Goal: Information Seeking & Learning: Check status

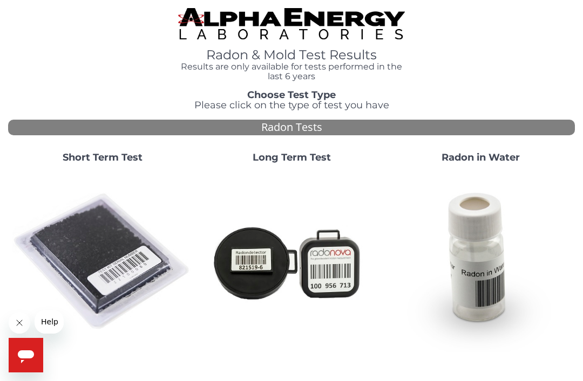
click at [107, 257] on img at bounding box center [102, 262] width 180 height 180
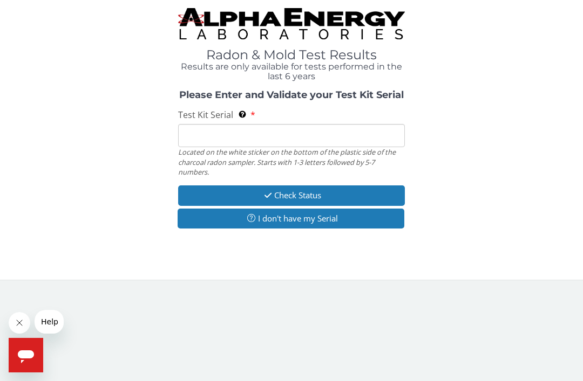
click at [213, 131] on input "Test Kit Serial Located on the white sticker on the bottom of the plastic side …" at bounding box center [291, 135] width 227 height 23
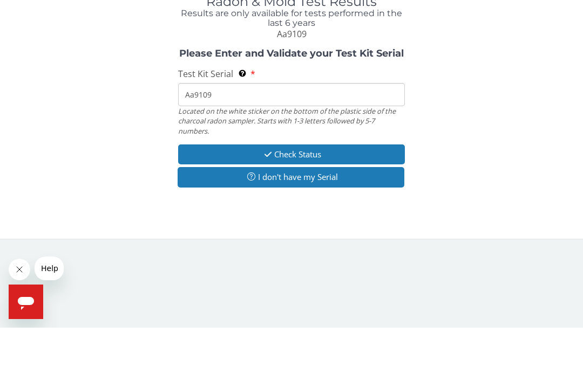
click at [302, 198] on button "Check Status" at bounding box center [291, 208] width 227 height 20
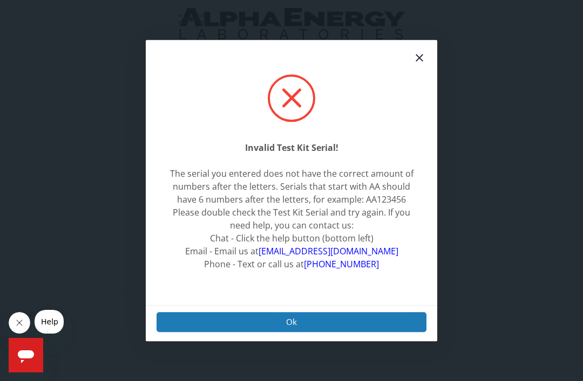
click at [418, 69] on div at bounding box center [419, 57] width 23 height 23
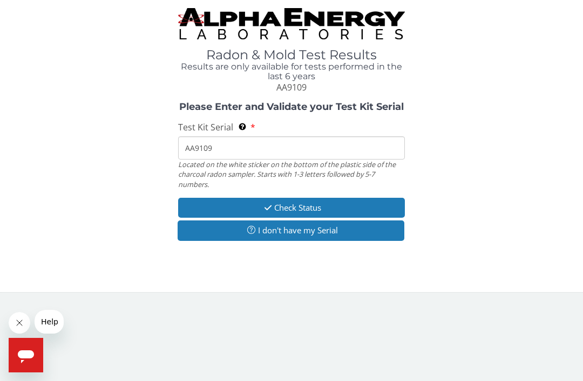
click at [224, 147] on input "AA9109" at bounding box center [291, 148] width 227 height 23
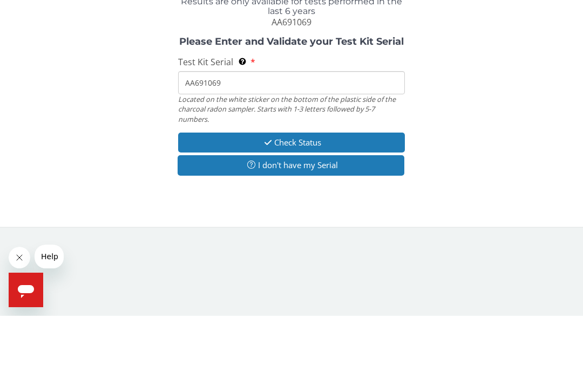
type input "AA691069"
click at [318, 198] on button "Check Status" at bounding box center [291, 208] width 227 height 20
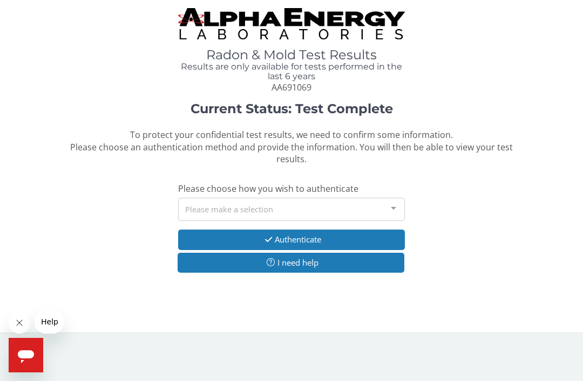
click at [400, 199] on div at bounding box center [394, 209] width 22 height 21
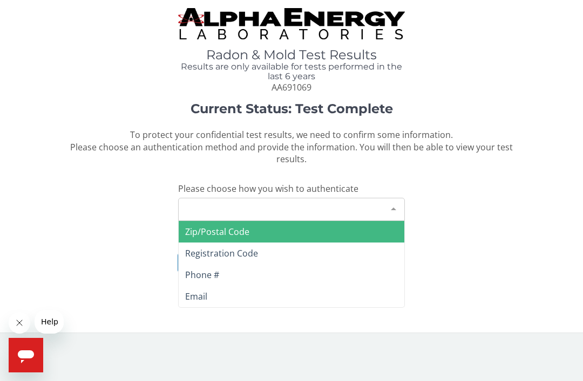
click at [230, 230] on span "Zip/Postal Code" at bounding box center [217, 232] width 64 height 12
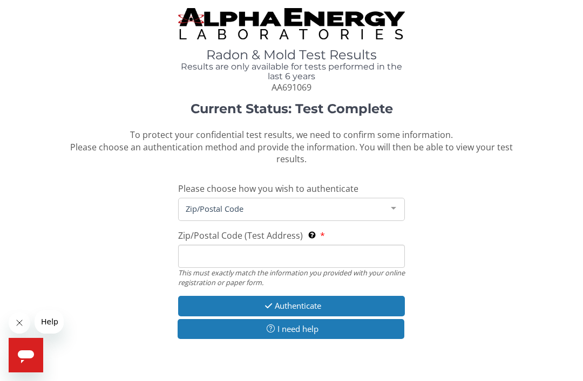
click at [232, 246] on input "Zip/Postal Code (Test Address) This must exactly match the information you prov…" at bounding box center [291, 256] width 227 height 23
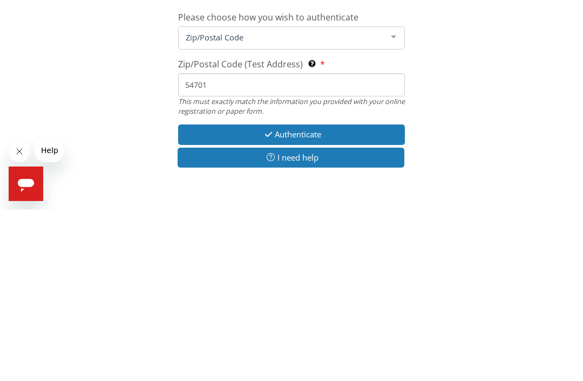
type input "54701"
click at [310, 296] on button "Authenticate" at bounding box center [291, 306] width 227 height 20
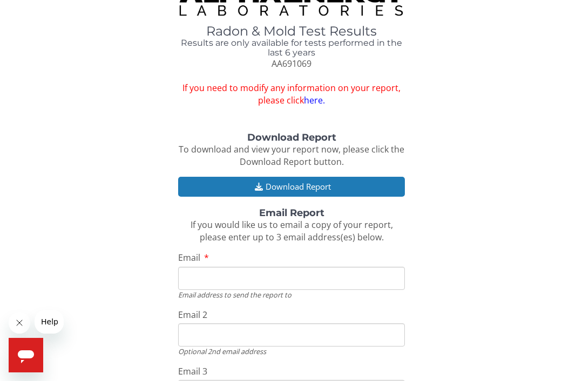
click at [213, 267] on input "Email" at bounding box center [291, 278] width 227 height 23
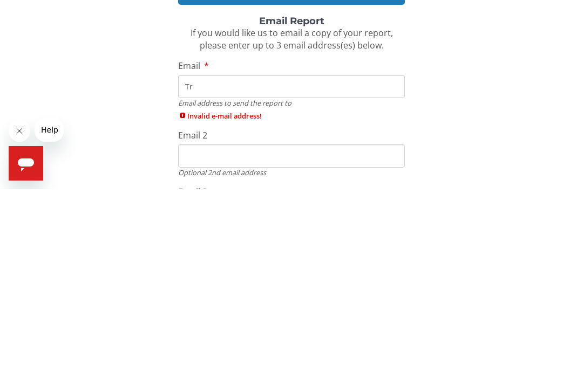
type input "T"
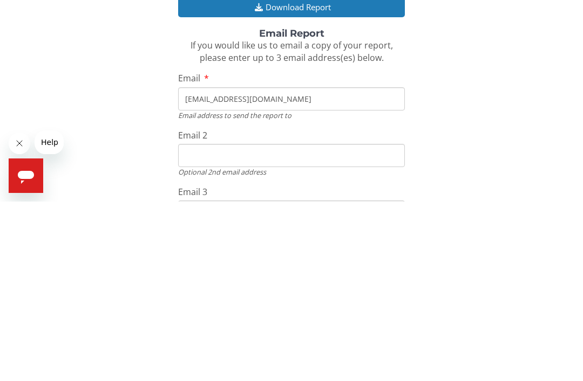
type input "[EMAIL_ADDRESS][DOMAIN_NAME]"
click at [206, 324] on input "Email 2" at bounding box center [291, 335] width 227 height 23
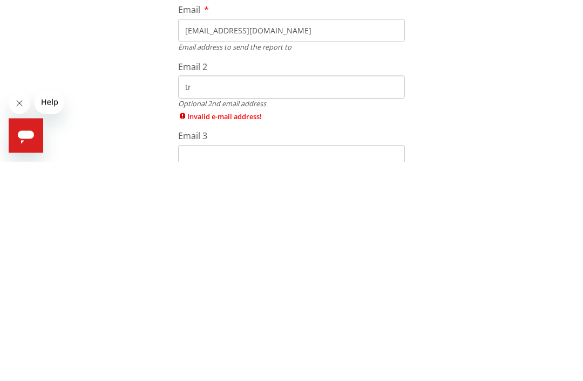
type input "t"
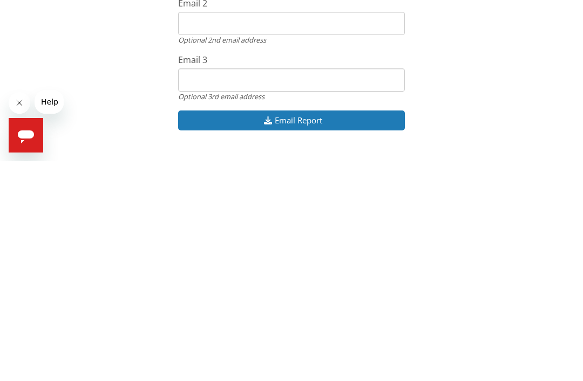
scroll to position [131, 0]
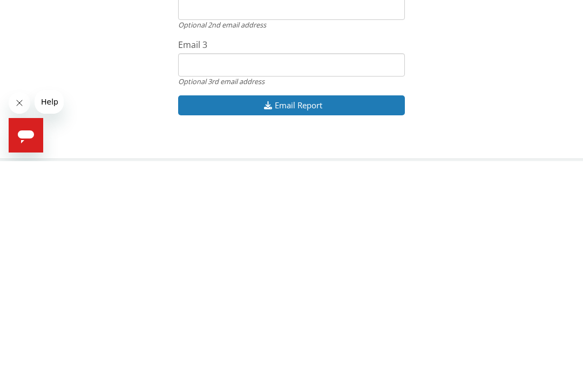
click at [317, 316] on button "Email Report" at bounding box center [291, 326] width 227 height 20
